Goal: Task Accomplishment & Management: Use online tool/utility

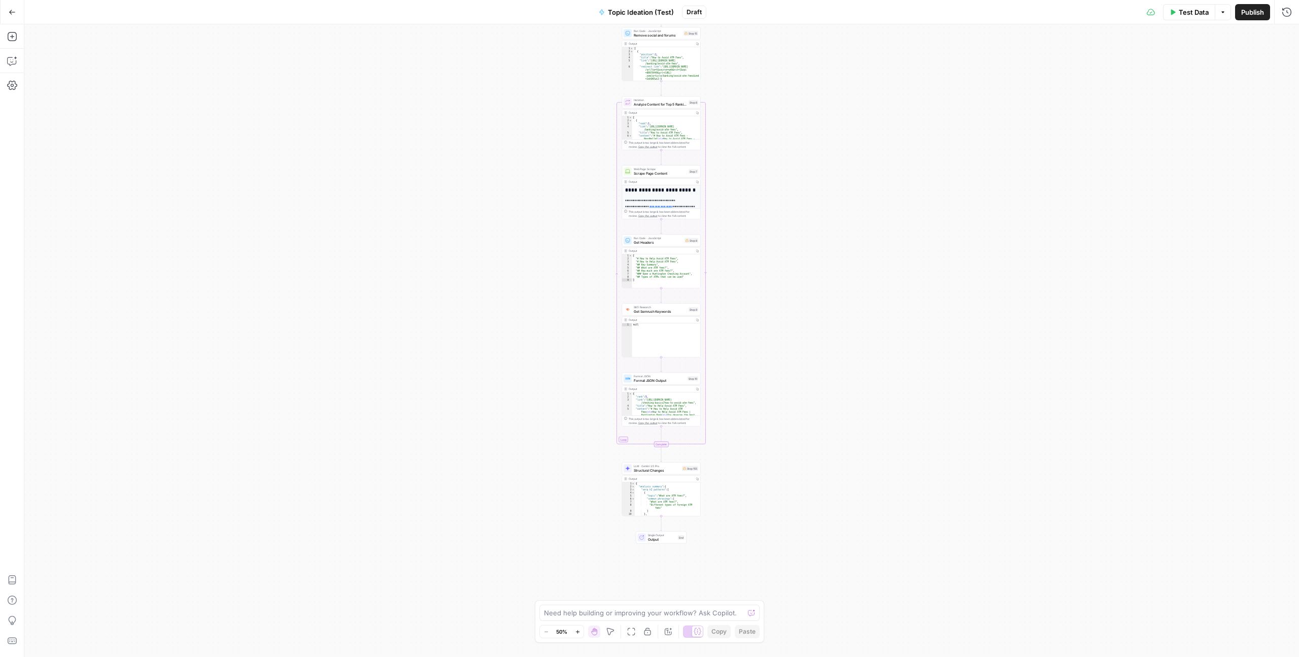
click at [15, 15] on icon "button" at bounding box center [12, 12] width 7 height 7
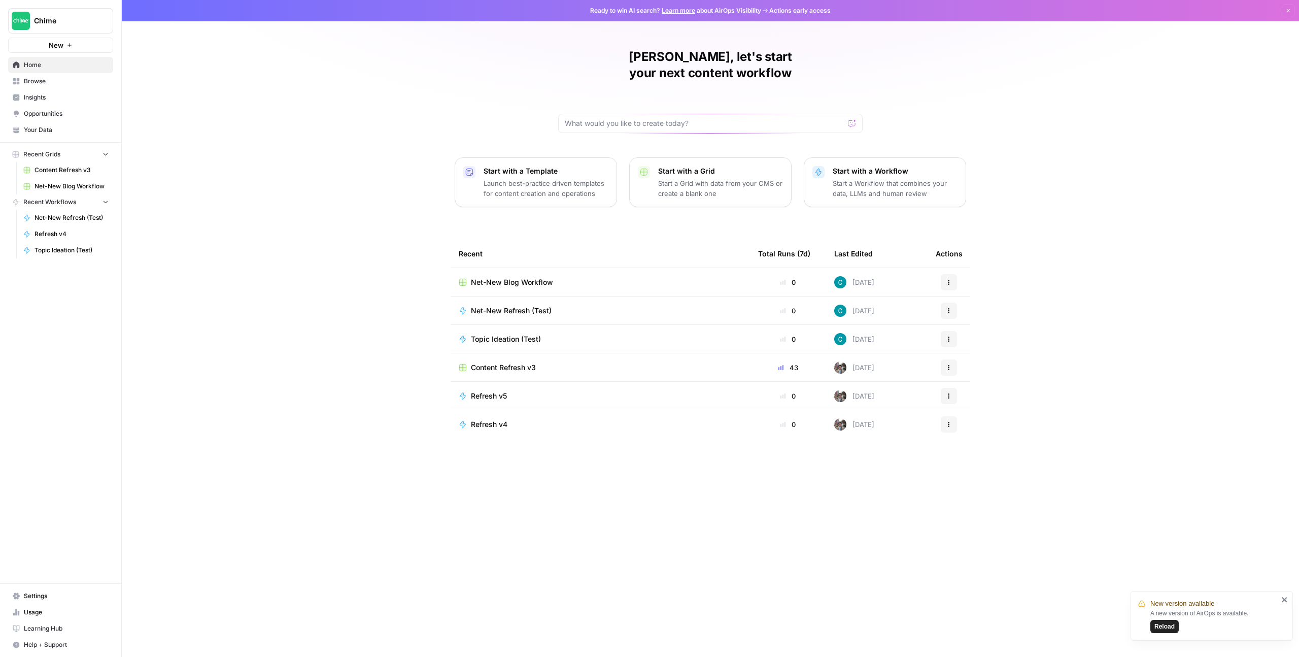
click at [566, 277] on div "Net-New Blog Workflow" at bounding box center [600, 282] width 283 height 10
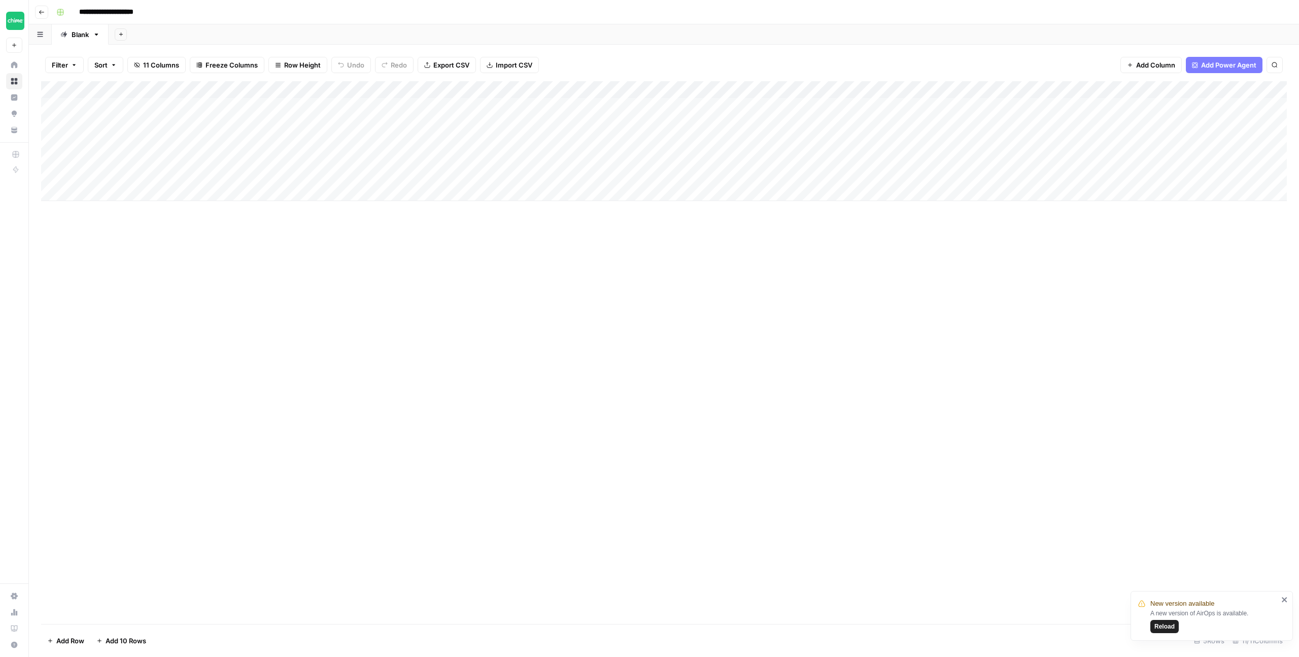
click at [278, 105] on div "Add Column" at bounding box center [664, 141] width 1246 height 120
click at [280, 106] on div "Add Column" at bounding box center [664, 141] width 1246 height 120
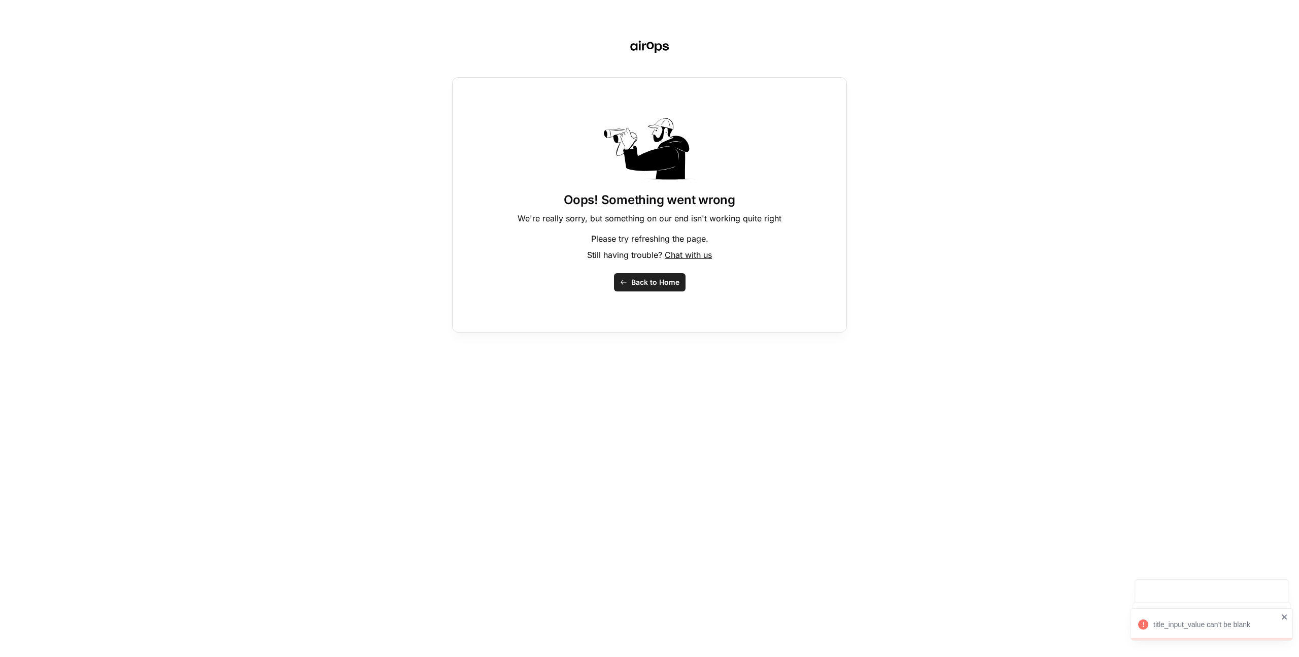
click at [646, 282] on span "Back to Home" at bounding box center [655, 282] width 48 height 10
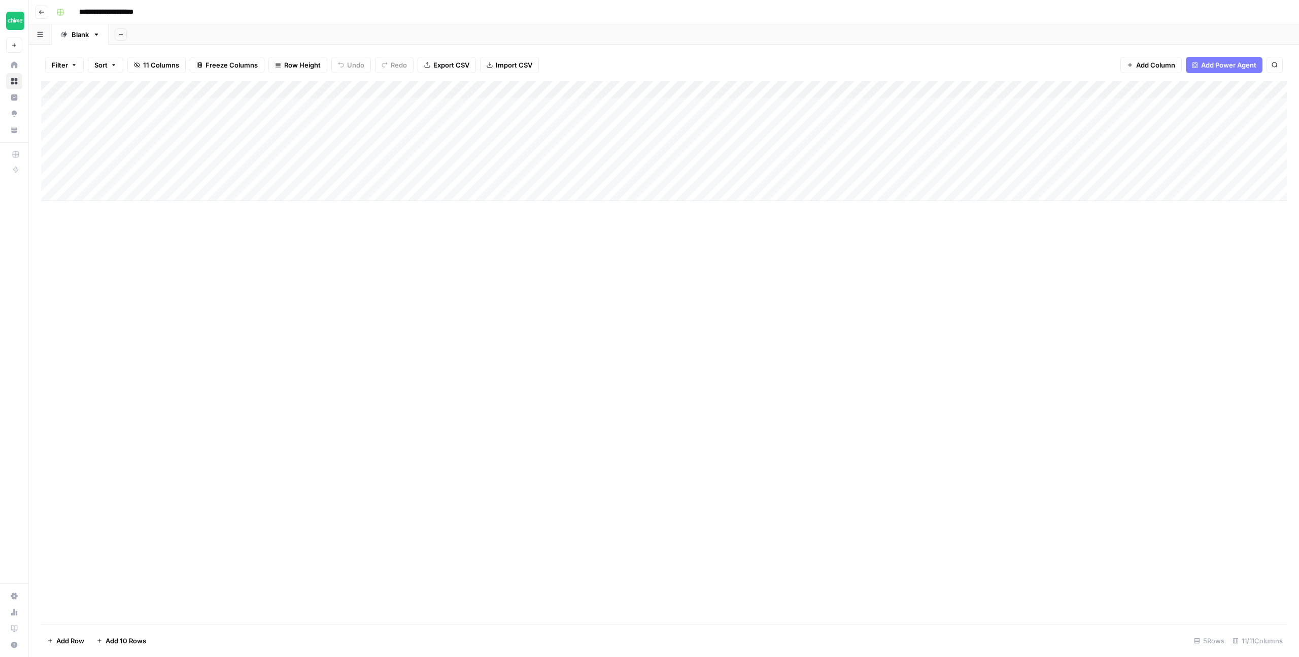
click at [278, 107] on div "Add Column" at bounding box center [664, 141] width 1246 height 120
click at [1152, 105] on div "Add Column" at bounding box center [664, 141] width 1246 height 120
